Goal: Complete application form

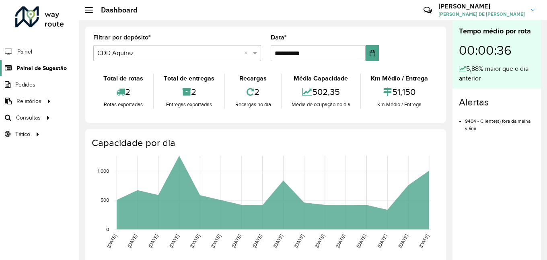
click at [50, 70] on span "Painel de Sugestão" at bounding box center [41, 68] width 50 height 8
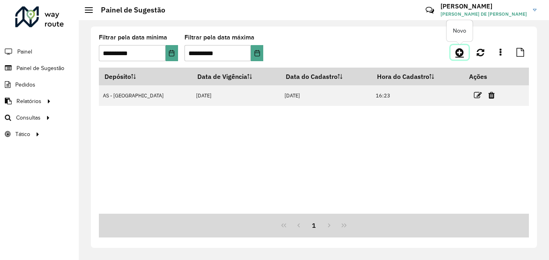
click at [461, 54] on icon at bounding box center [460, 52] width 8 height 10
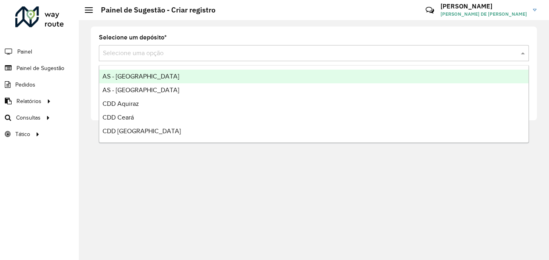
click at [201, 56] on input "text" at bounding box center [306, 54] width 406 height 10
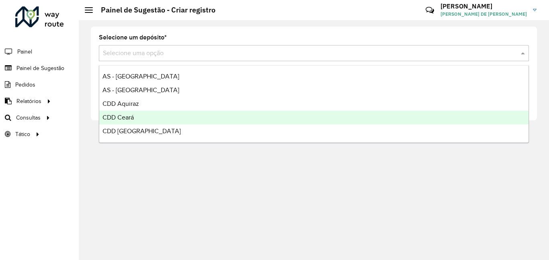
click at [106, 120] on span "CDD Ceará" at bounding box center [118, 117] width 31 height 7
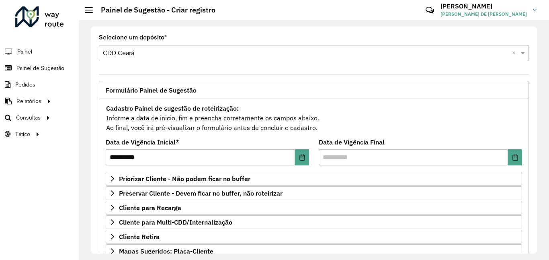
click at [135, 64] on formly-field "Selecione um depósito * Selecione uma opção × CDD Ceará ×" at bounding box center [314, 51] width 440 height 33
click at [47, 72] on link "Painel de Sugestão" at bounding box center [33, 68] width 67 height 16
